Goal: Transaction & Acquisition: Purchase product/service

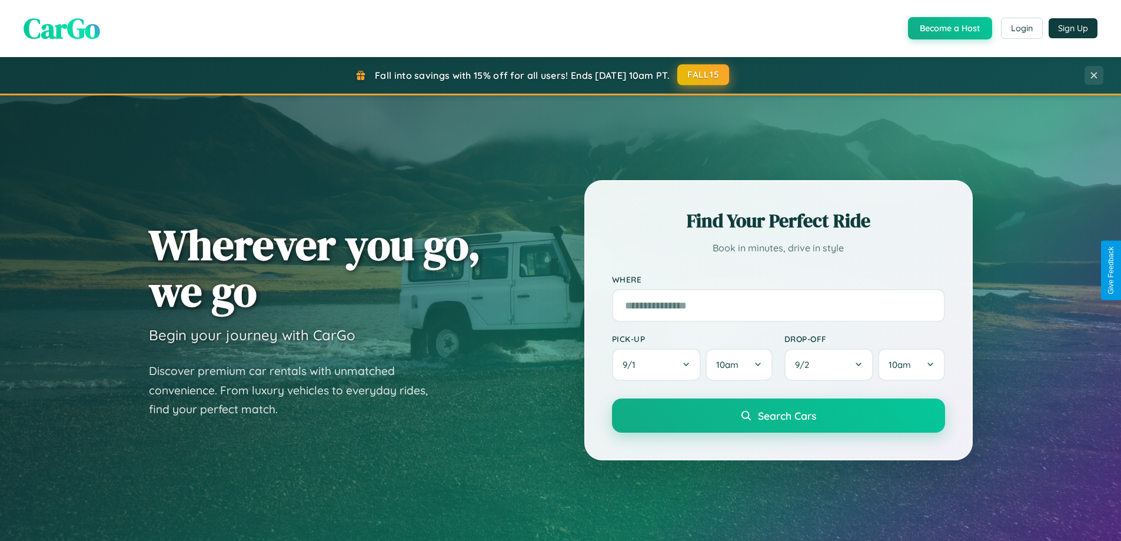
click at [704, 75] on button "FALL15" at bounding box center [703, 74] width 52 height 21
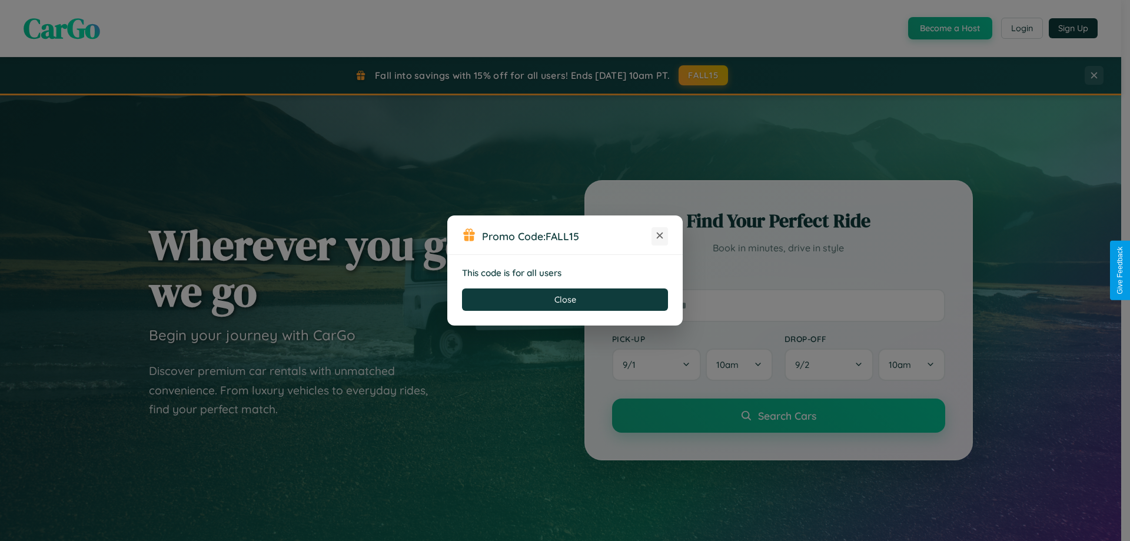
click at [660, 236] on icon at bounding box center [660, 236] width 12 height 12
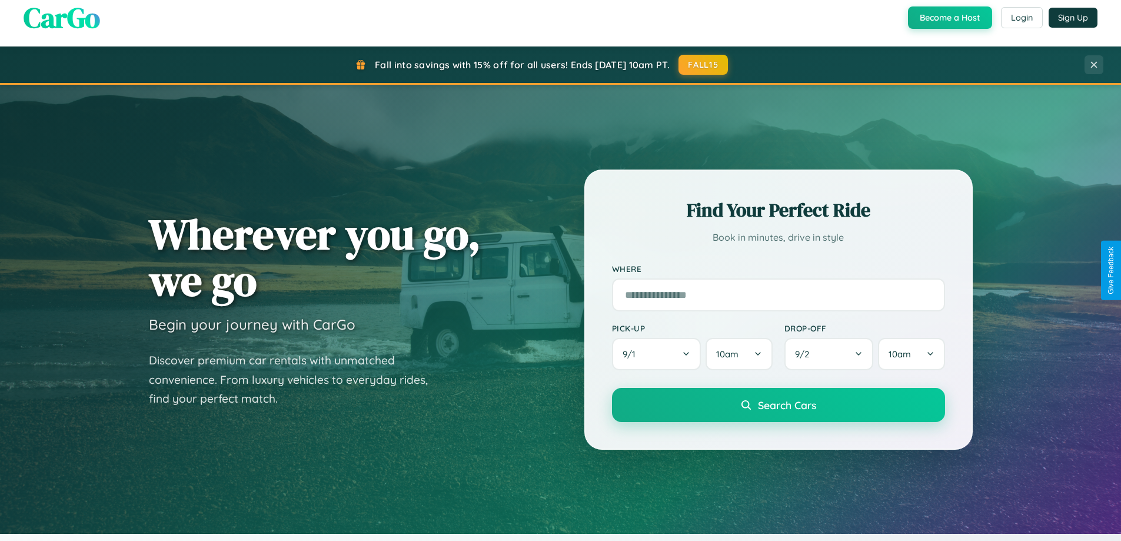
scroll to position [810, 0]
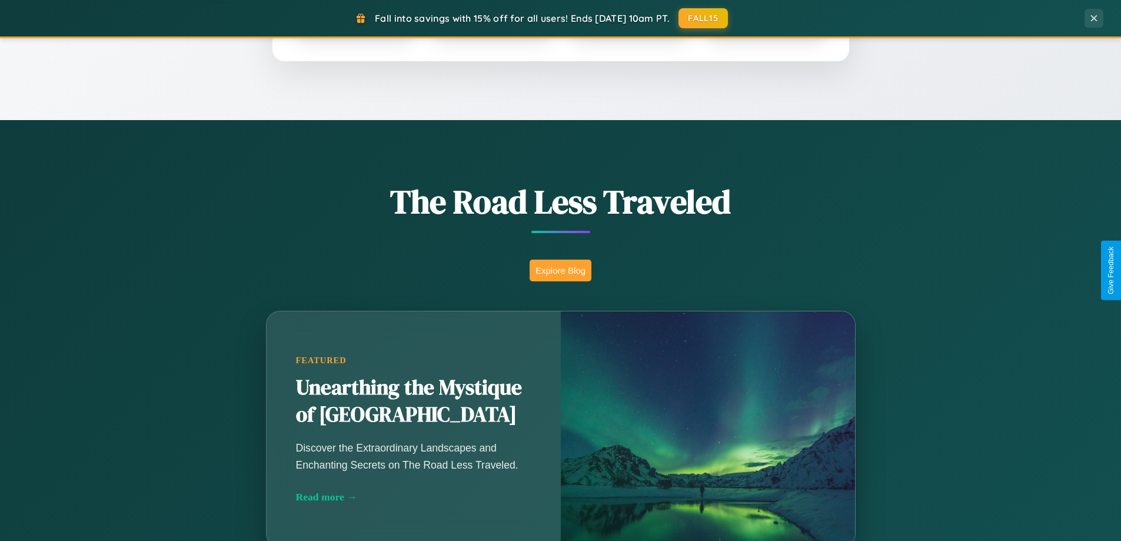
click at [560, 270] on button "Explore Blog" at bounding box center [561, 271] width 62 height 22
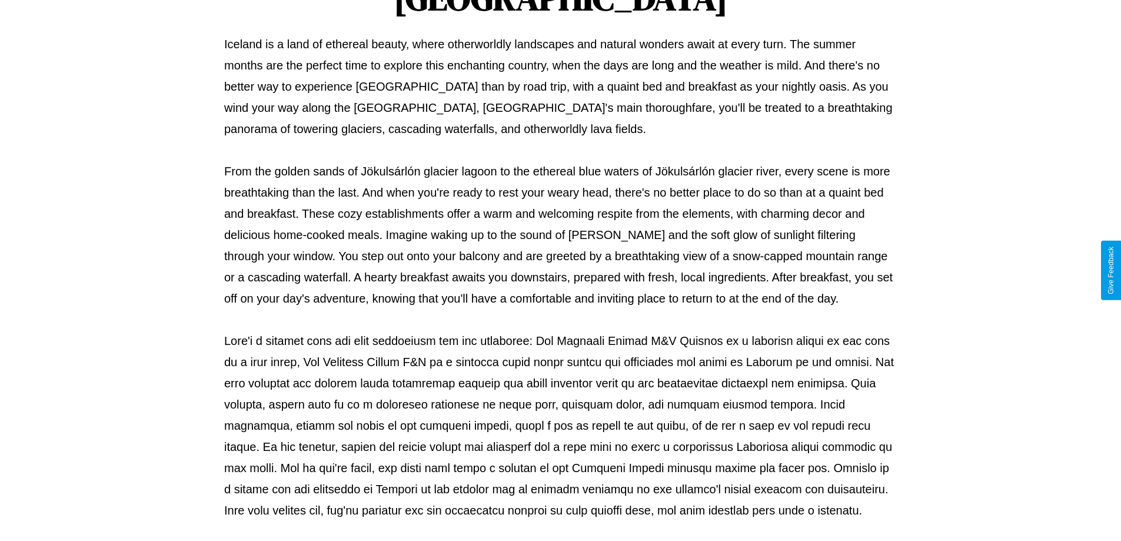
scroll to position [381, 0]
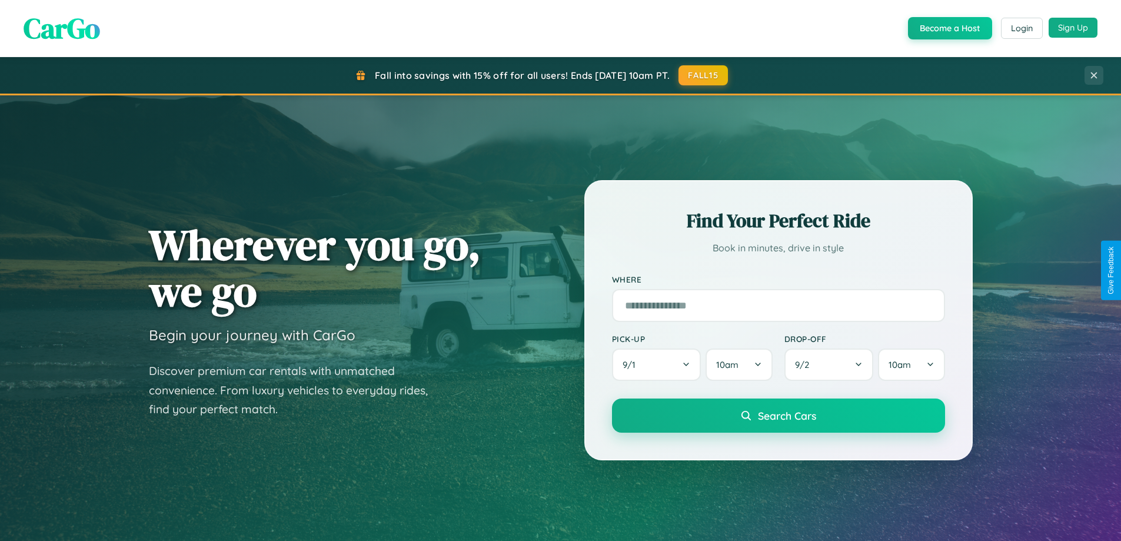
click at [1073, 28] on button "Sign Up" at bounding box center [1073, 28] width 49 height 20
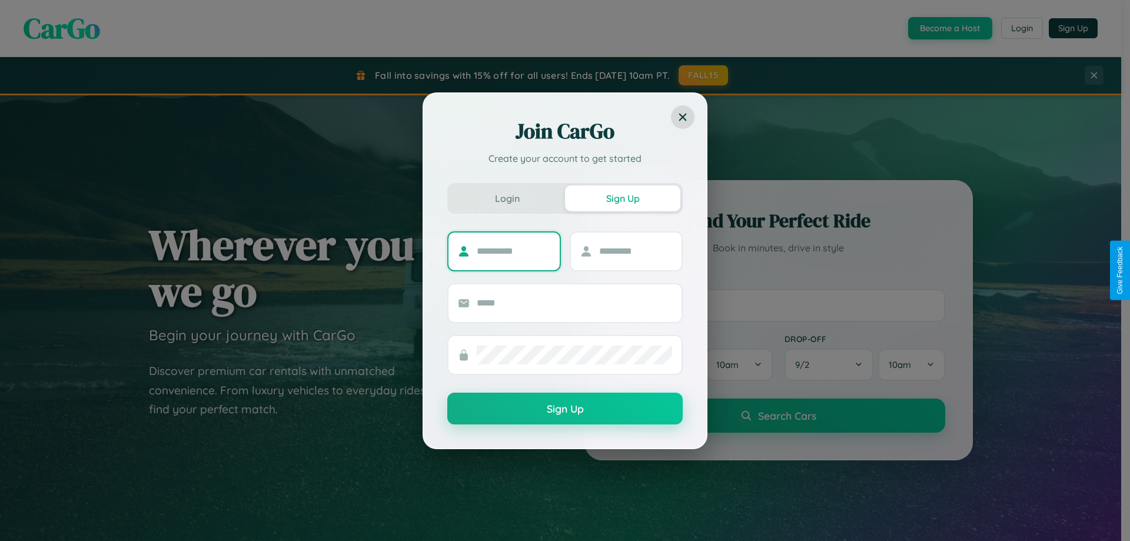
click at [513, 251] on input "text" at bounding box center [514, 251] width 74 height 19
type input "****"
click at [635, 251] on input "text" at bounding box center [636, 251] width 74 height 19
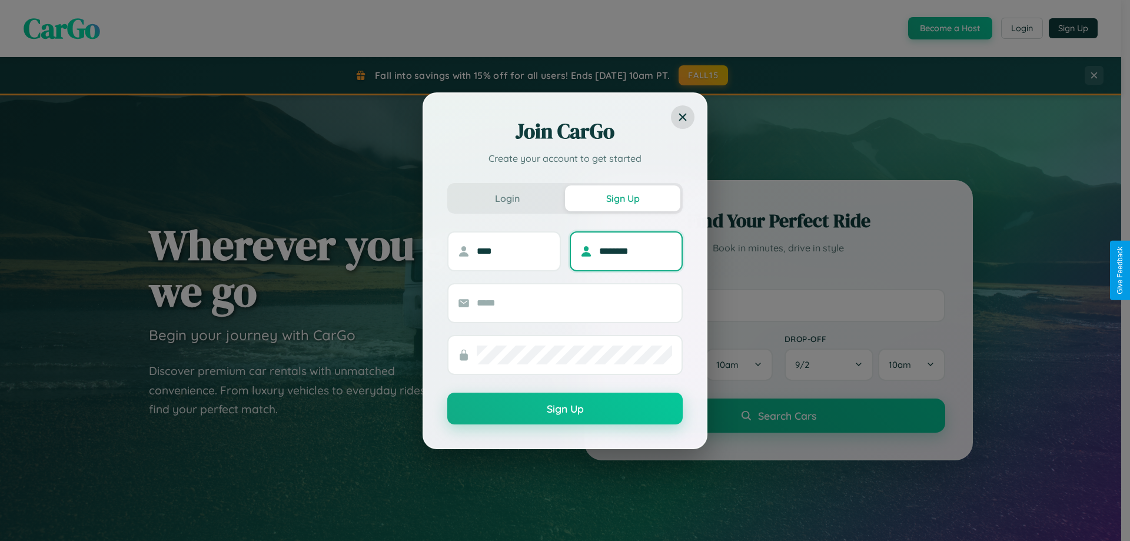
type input "********"
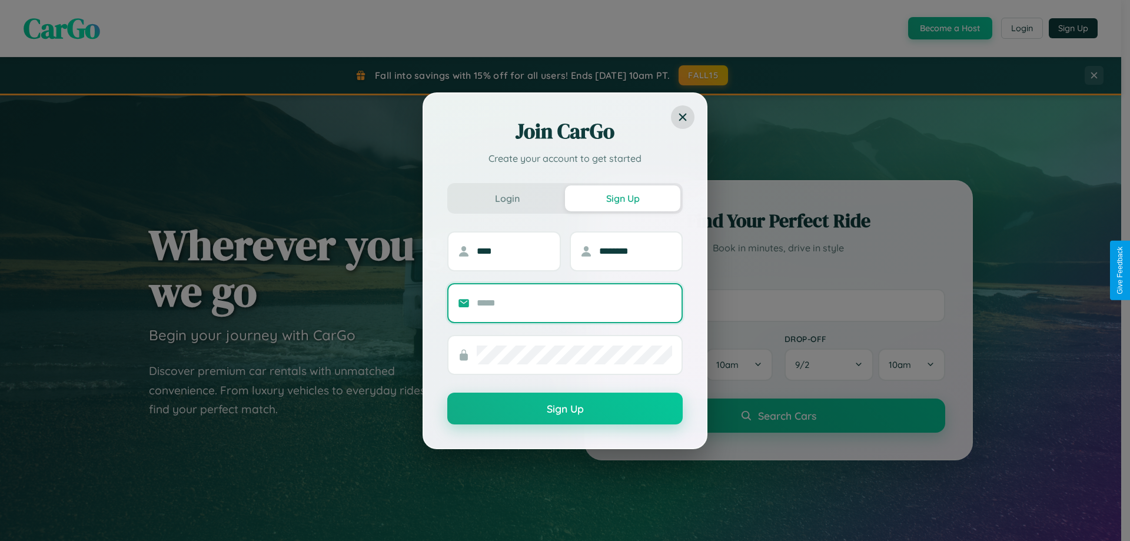
click at [574, 302] on input "text" at bounding box center [574, 303] width 195 height 19
type input "**********"
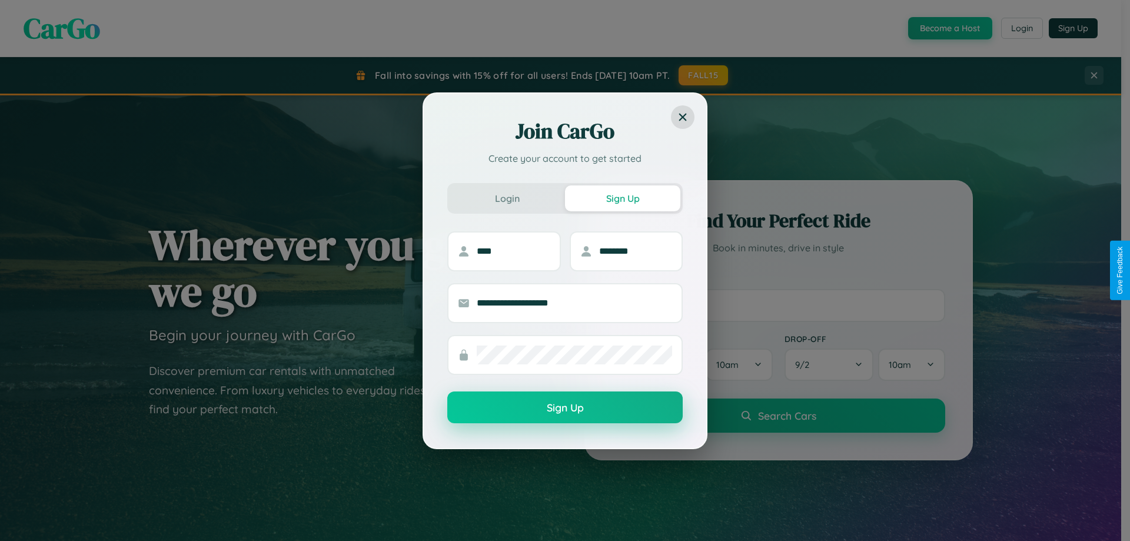
click at [565, 407] on button "Sign Up" at bounding box center [564, 407] width 235 height 32
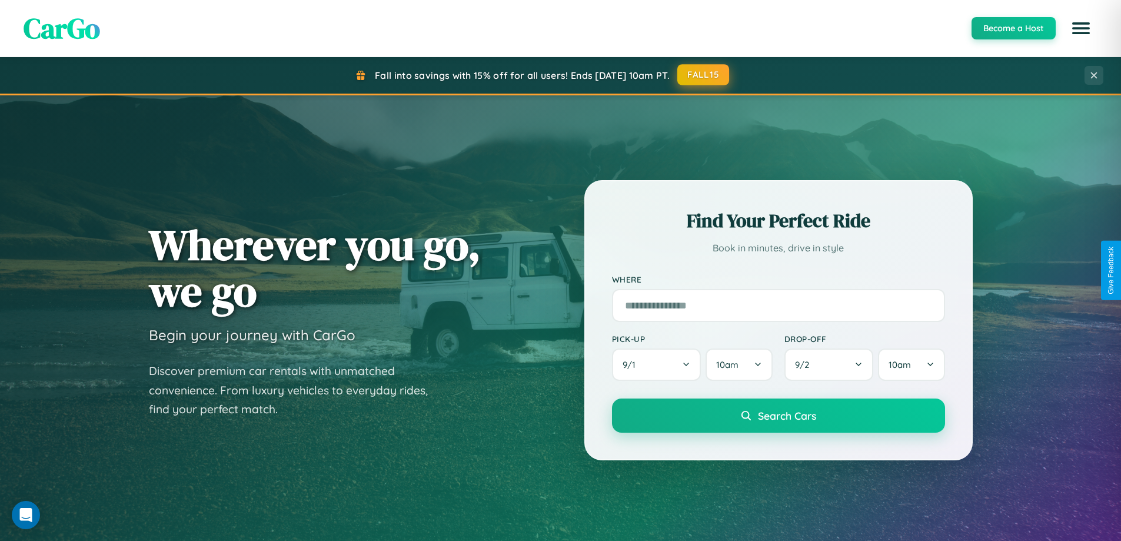
click at [704, 75] on button "FALL15" at bounding box center [703, 74] width 52 height 21
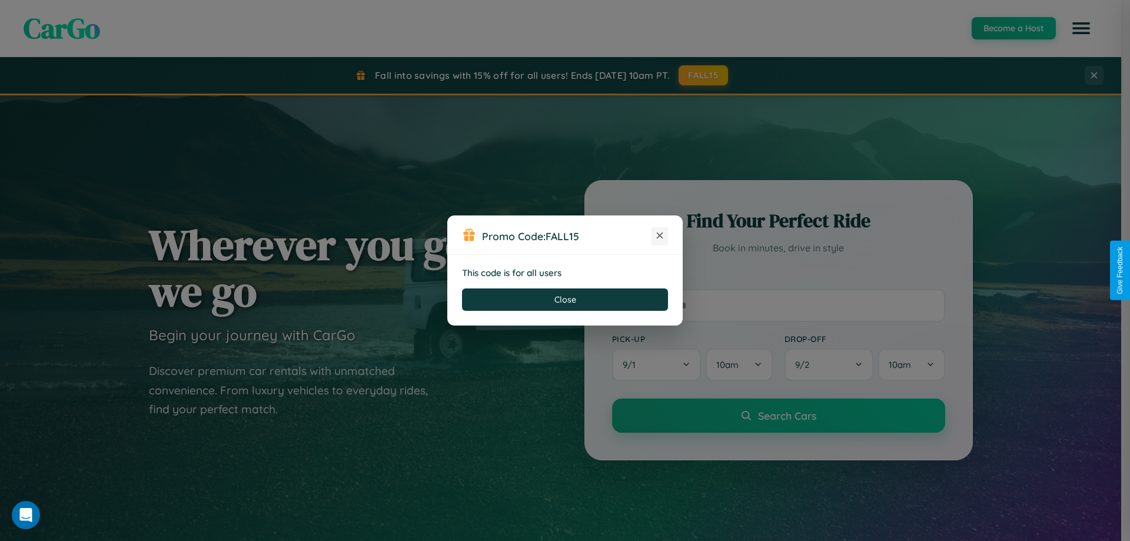
click at [660, 236] on icon at bounding box center [660, 236] width 12 height 12
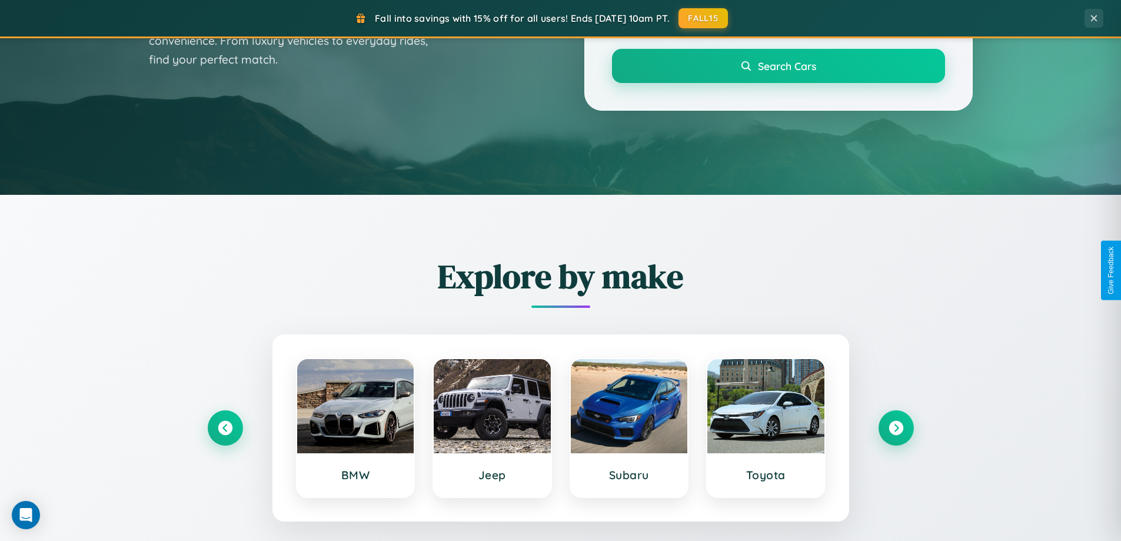
scroll to position [507, 0]
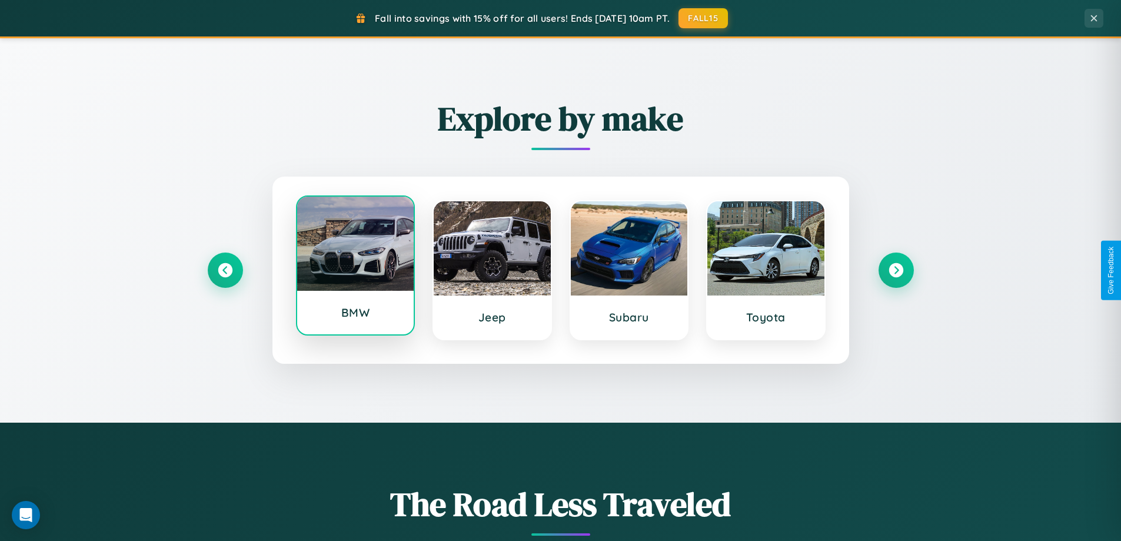
click at [355, 267] on div at bounding box center [355, 244] width 117 height 94
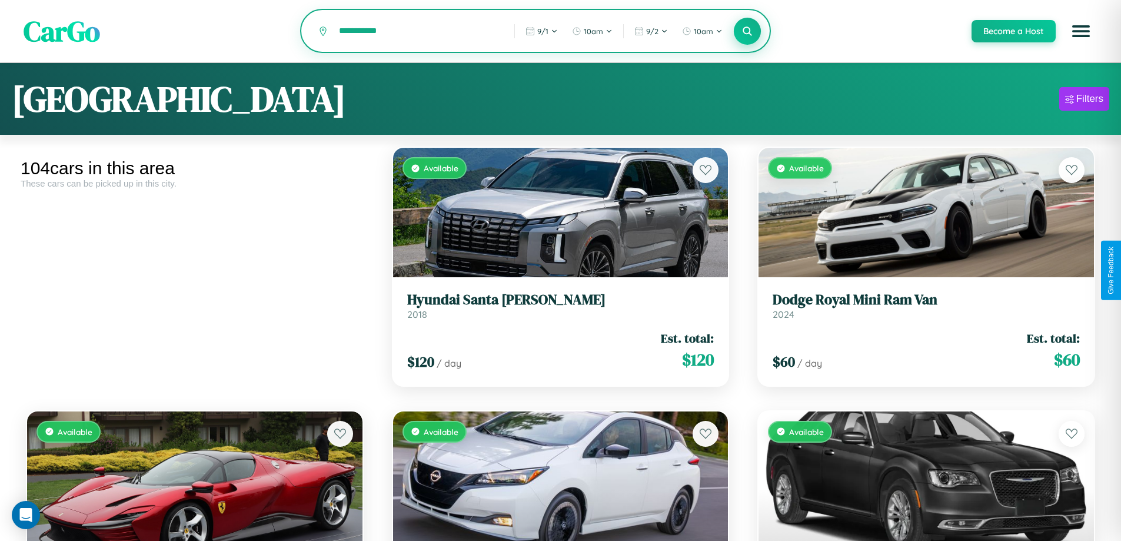
type input "**********"
click at [747, 32] on icon at bounding box center [747, 30] width 11 height 11
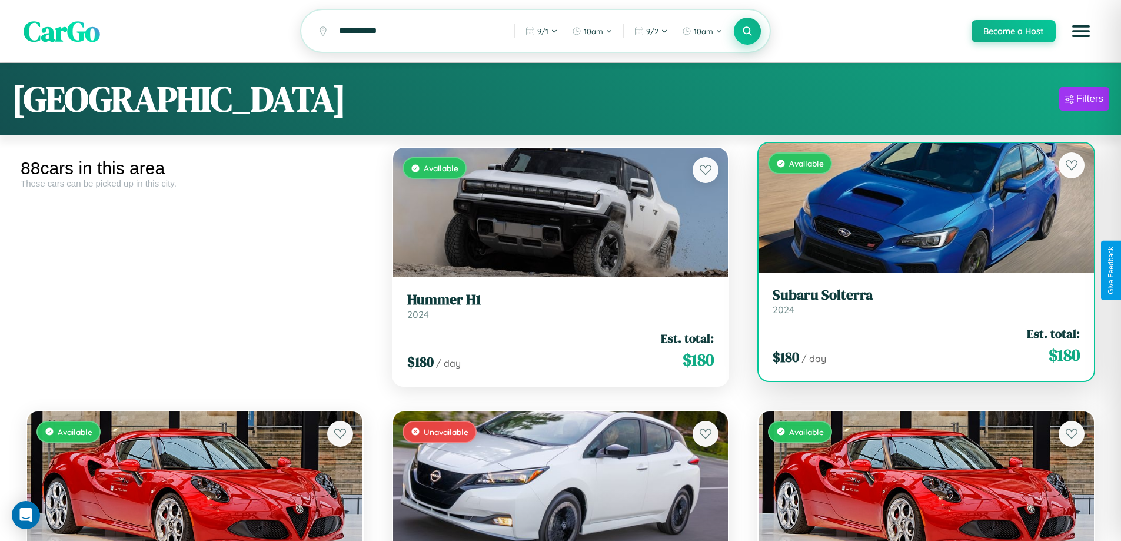
click at [919, 305] on link "Subaru Solterra 2024" at bounding box center [926, 301] width 307 height 29
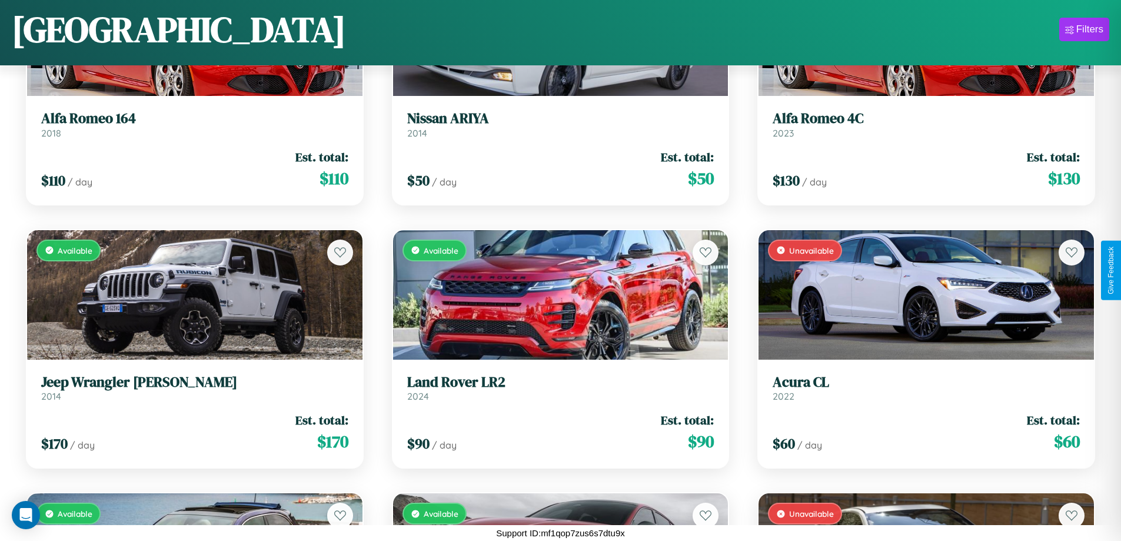
scroll to position [693, 0]
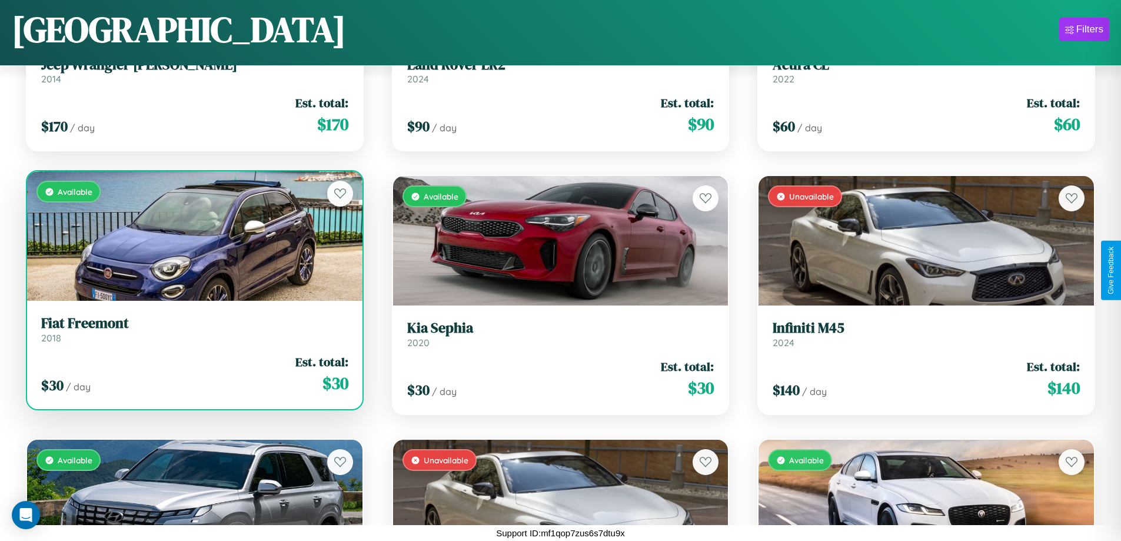
click at [193, 329] on h3 "Fiat Freemont" at bounding box center [194, 323] width 307 height 17
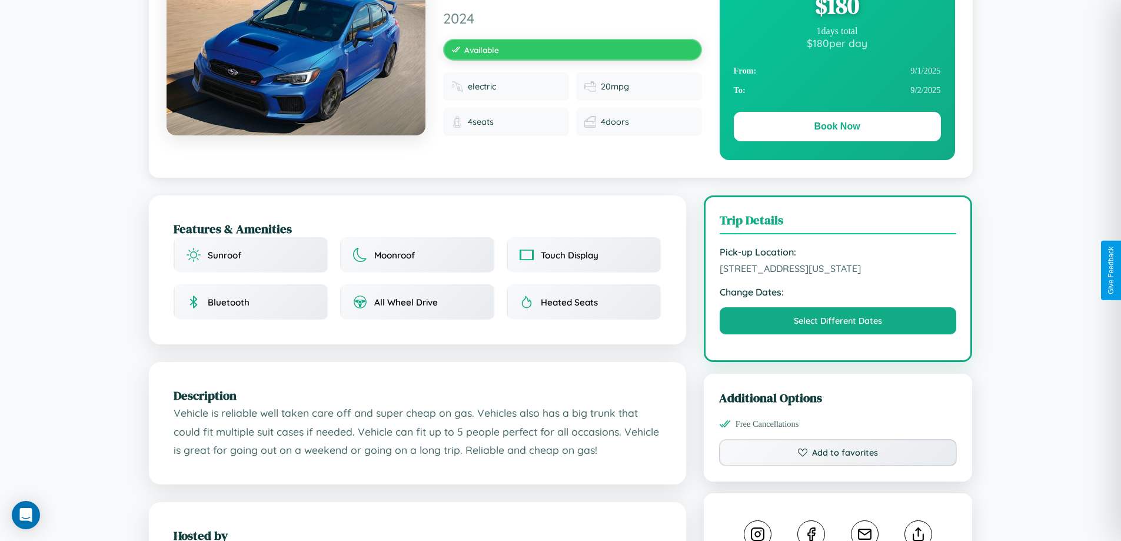
scroll to position [317, 0]
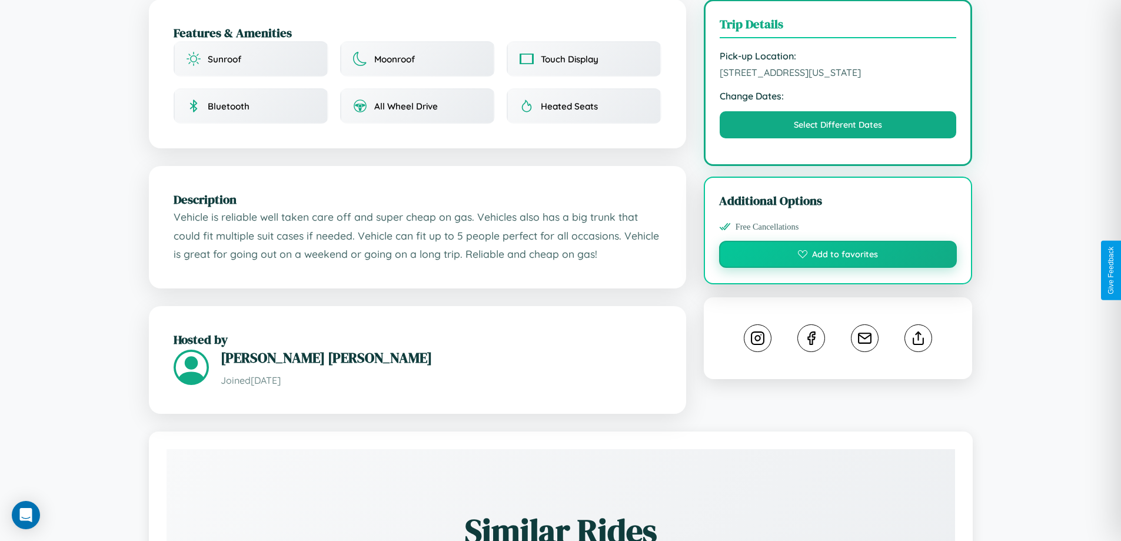
click at [838, 268] on button "Add to favorites" at bounding box center [838, 254] width 238 height 27
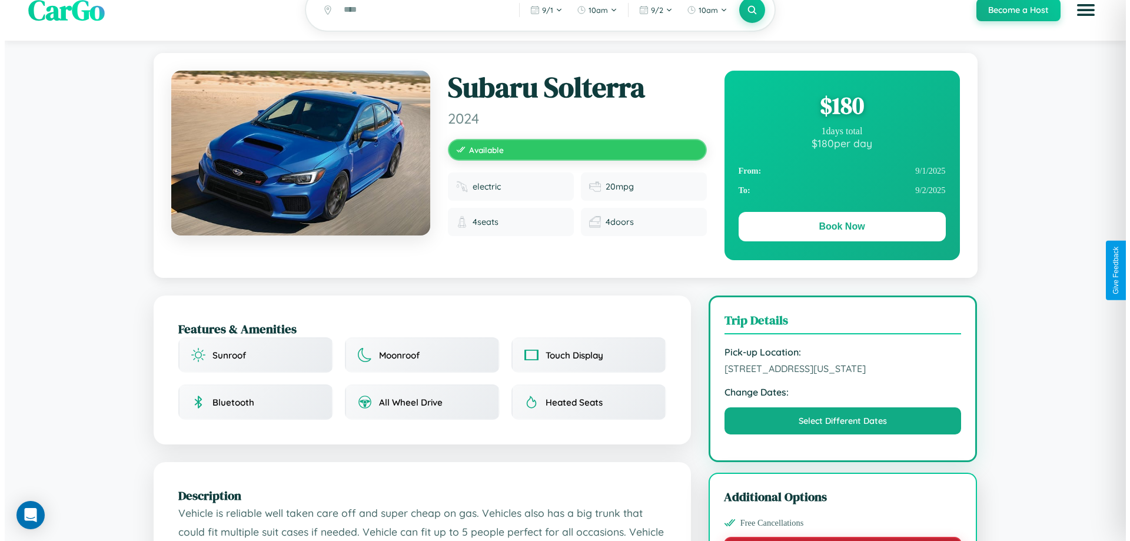
scroll to position [0, 0]
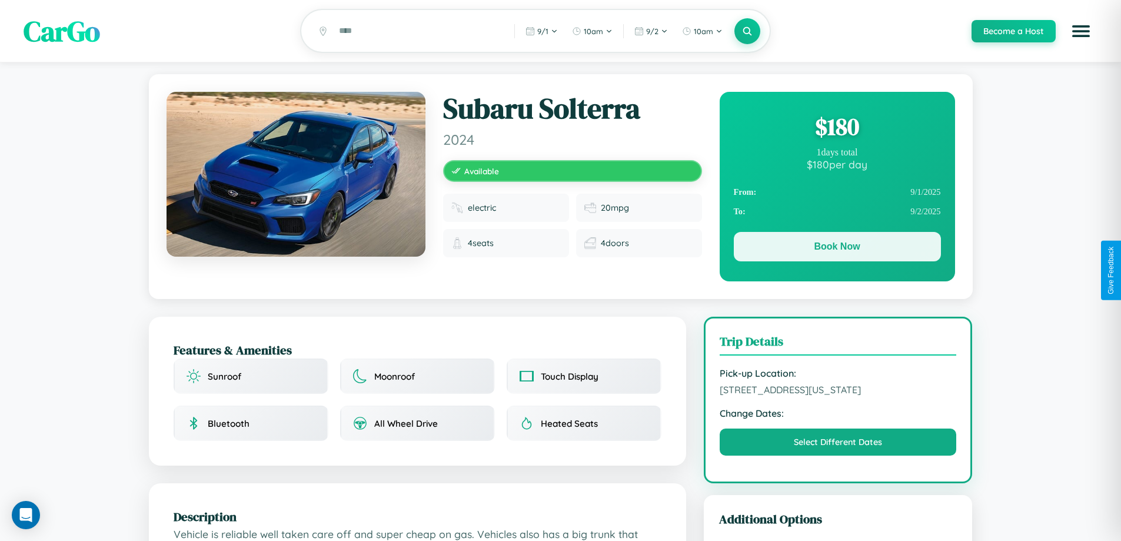
click at [837, 248] on button "Book Now" at bounding box center [837, 246] width 207 height 29
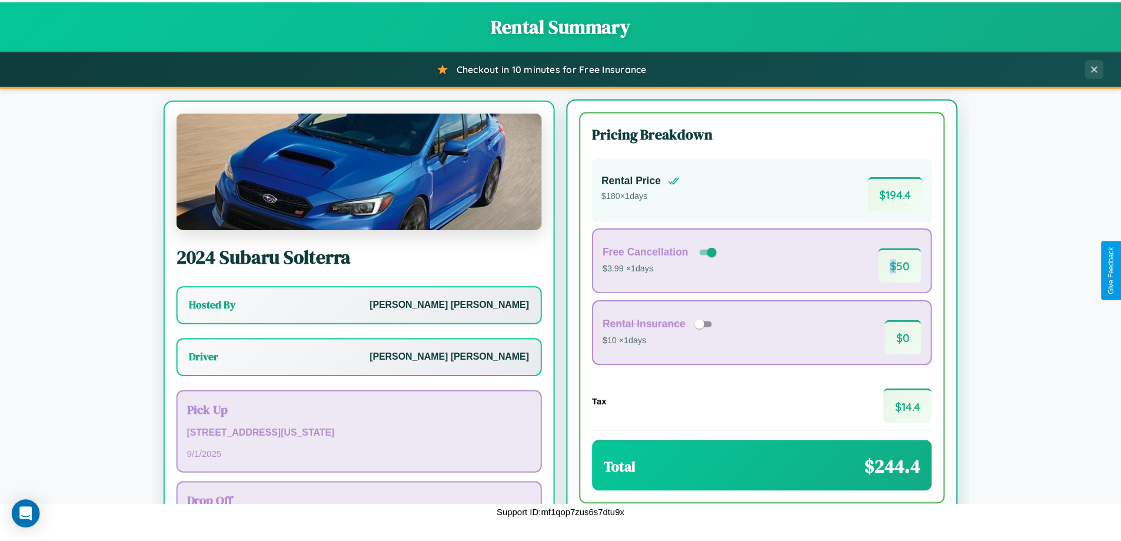
scroll to position [55, 0]
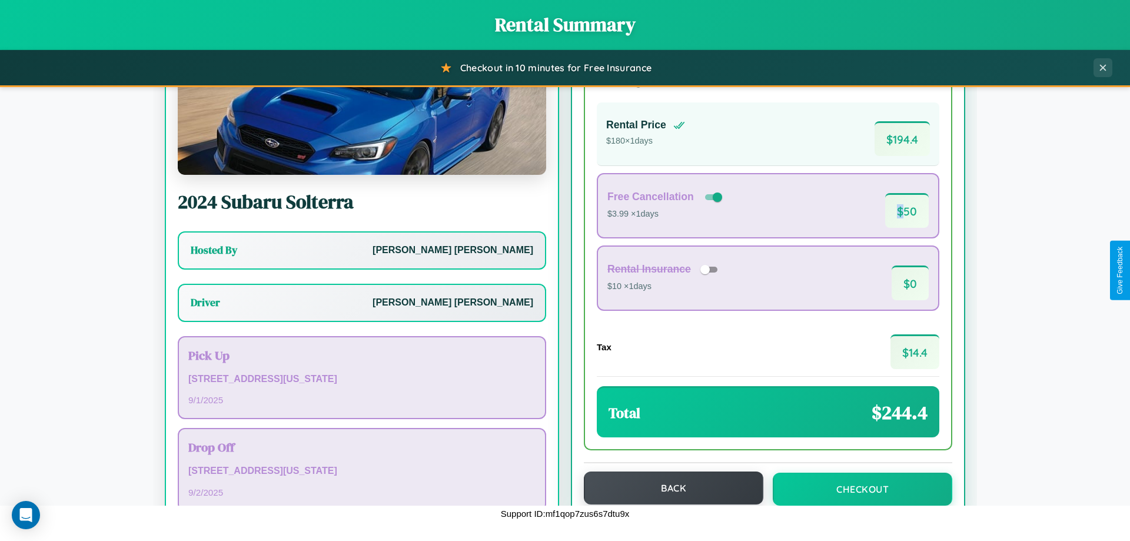
click at [668, 489] on button "Back" at bounding box center [673, 487] width 179 height 33
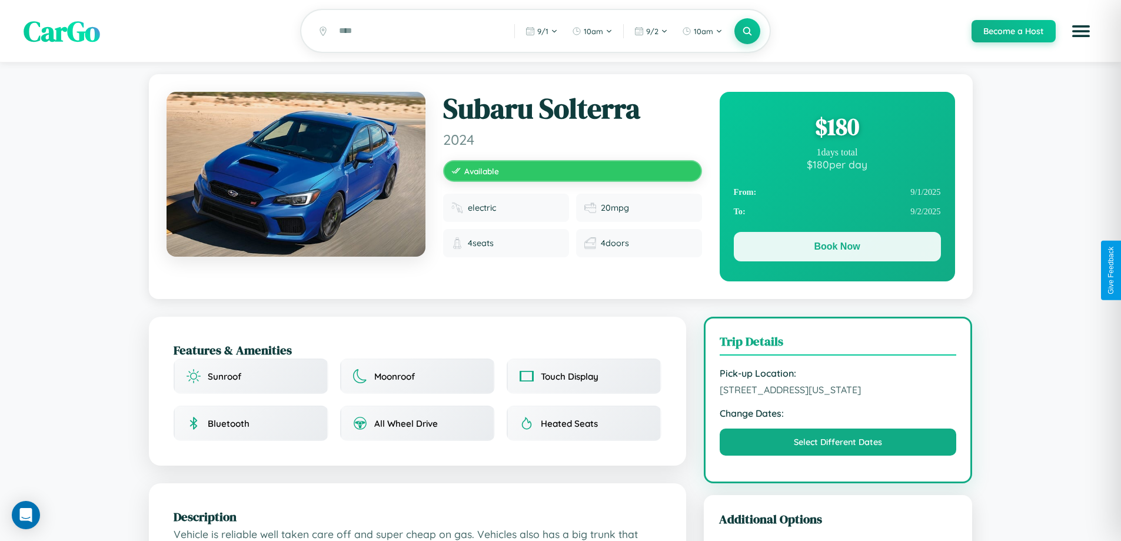
click at [837, 248] on button "Book Now" at bounding box center [837, 246] width 207 height 29
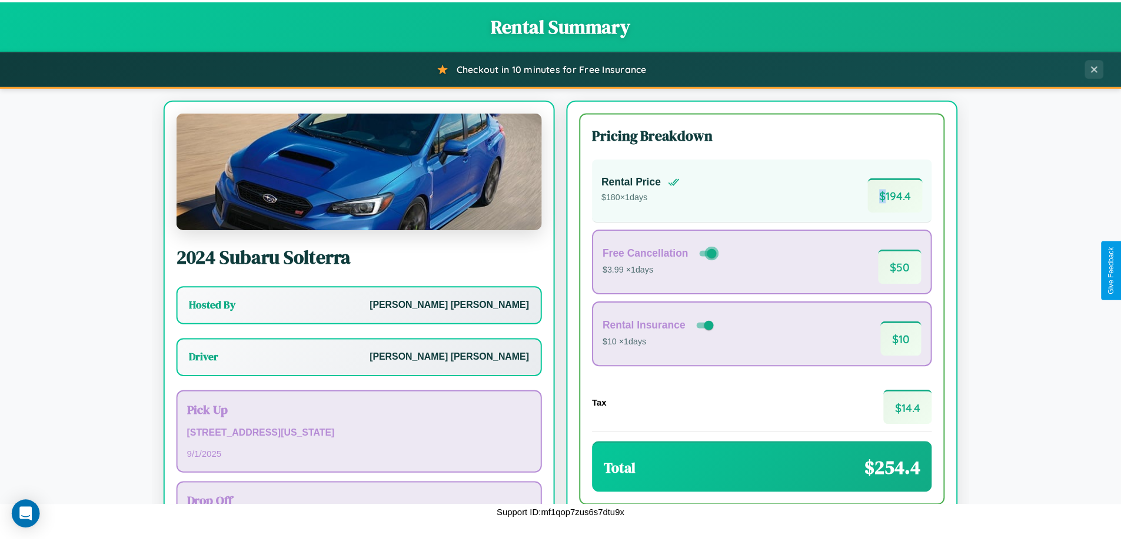
scroll to position [85, 0]
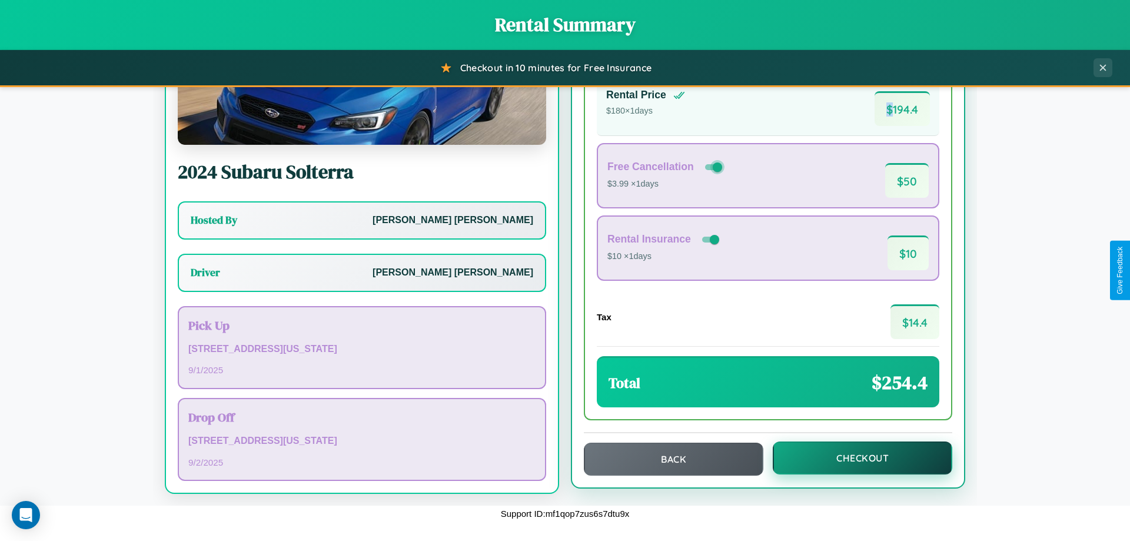
click at [854, 458] on button "Checkout" at bounding box center [862, 457] width 179 height 33
